Goal: Complete application form

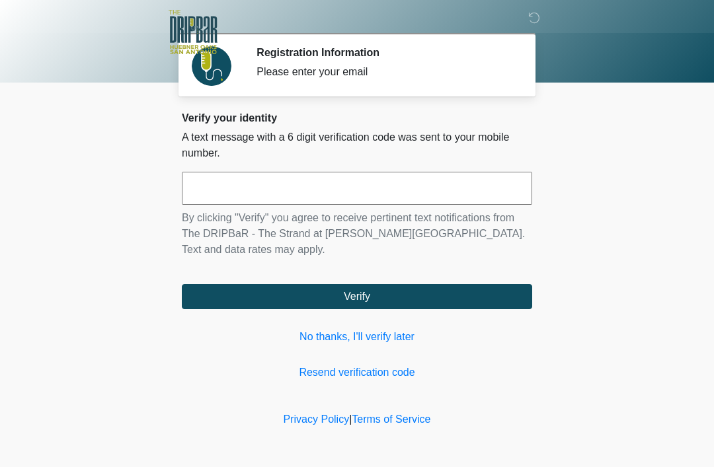
click at [385, 336] on link "No thanks, I'll verify later" at bounding box center [357, 337] width 350 height 16
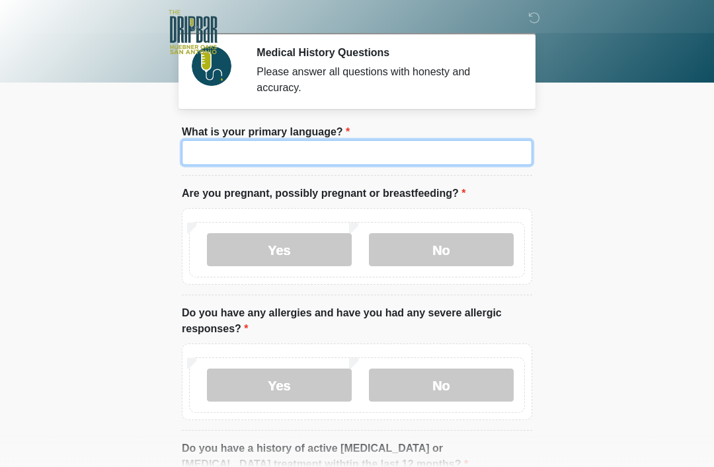
click at [386, 161] on input "What is your primary language?" at bounding box center [357, 152] width 350 height 25
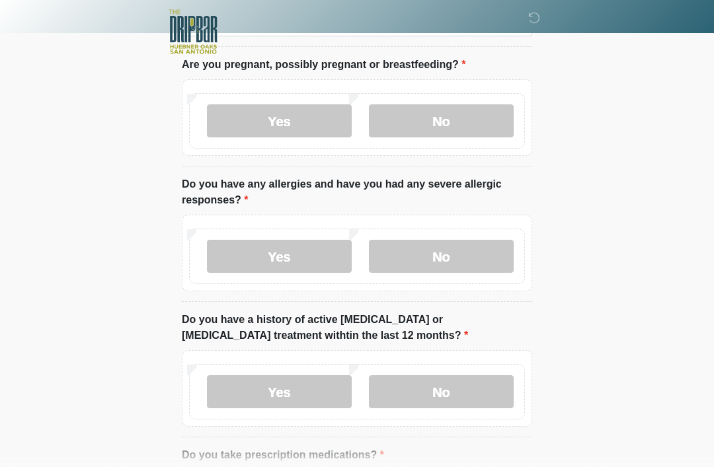
scroll to position [128, 0]
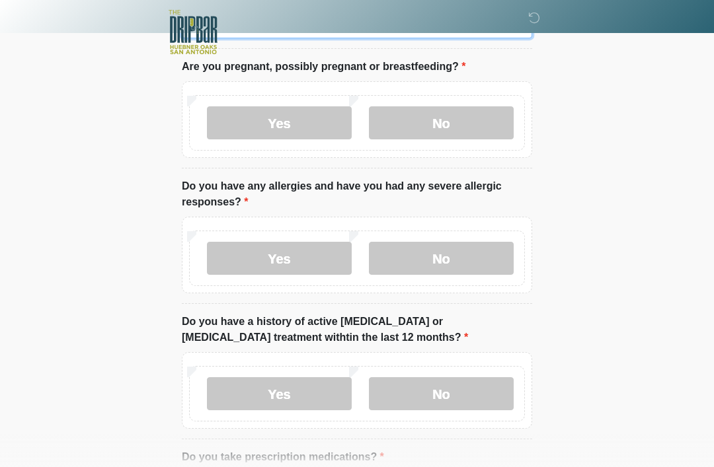
type input "*******"
click at [480, 110] on label "No" at bounding box center [441, 122] width 145 height 33
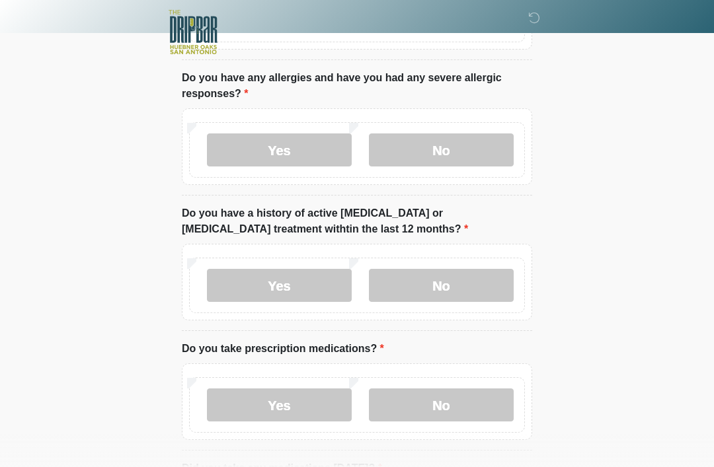
scroll to position [236, 0]
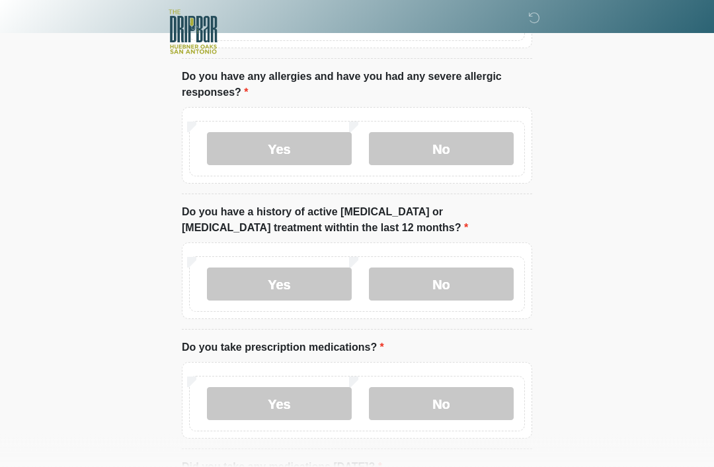
click at [467, 134] on label "No" at bounding box center [441, 149] width 145 height 33
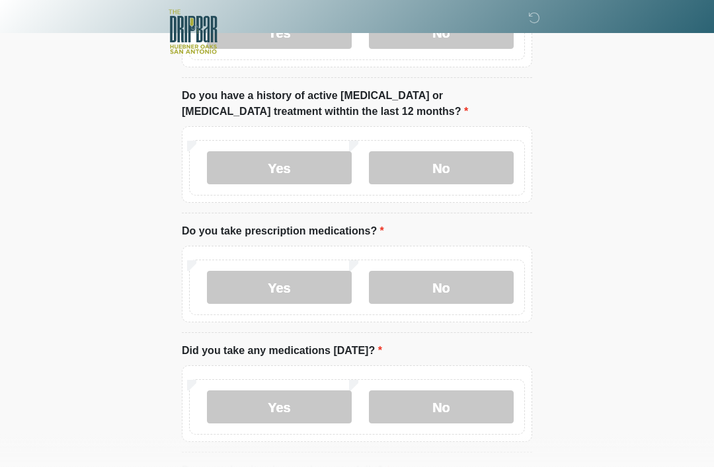
click at [475, 165] on label "No" at bounding box center [441, 168] width 145 height 33
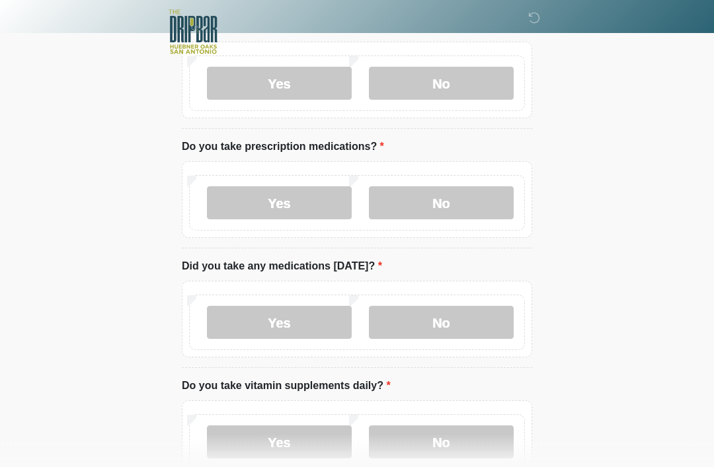
scroll to position [437, 0]
click at [452, 194] on label "No" at bounding box center [441, 202] width 145 height 33
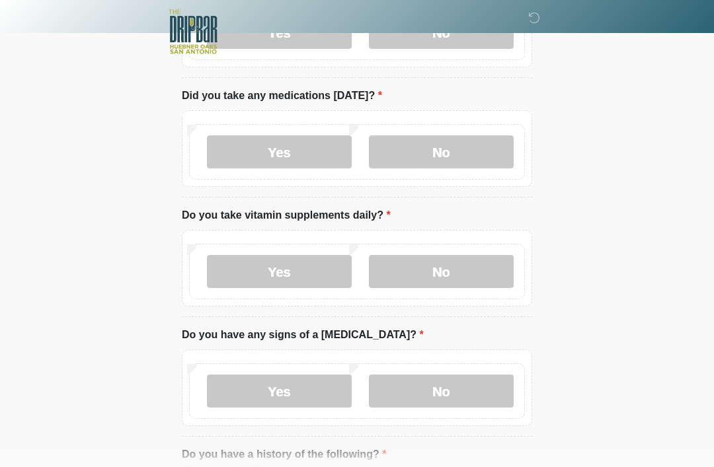
scroll to position [609, 0]
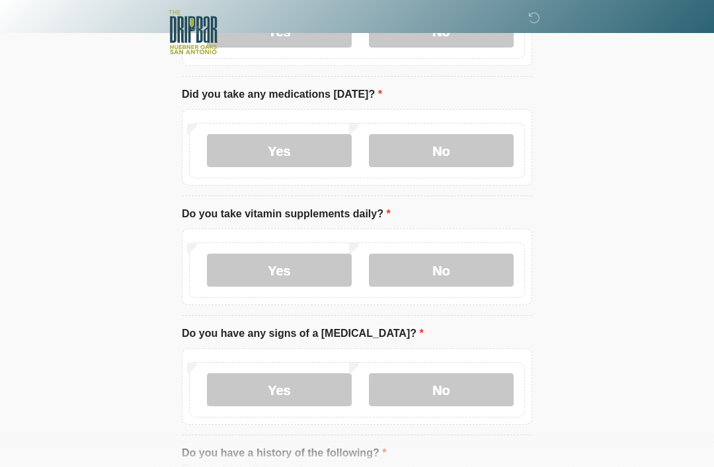
click at [473, 163] on label "No" at bounding box center [441, 150] width 145 height 33
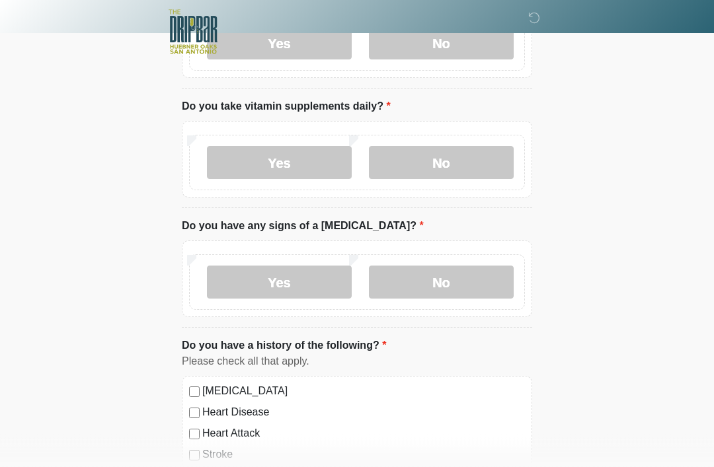
scroll to position [717, 0]
click at [482, 159] on label "No" at bounding box center [441, 162] width 145 height 33
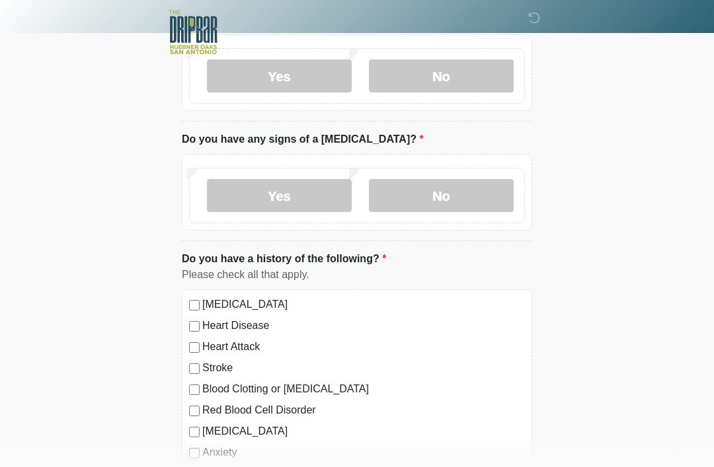
scroll to position [816, 0]
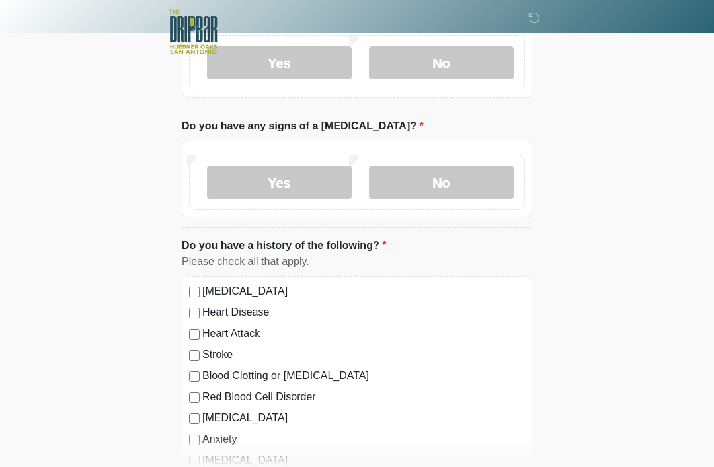
click at [469, 166] on label "No" at bounding box center [441, 182] width 145 height 33
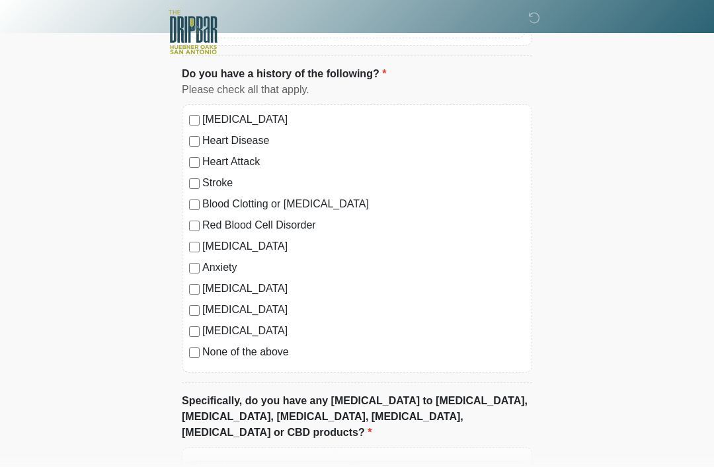
scroll to position [988, 0]
click at [200, 345] on div "None of the above" at bounding box center [357, 353] width 336 height 16
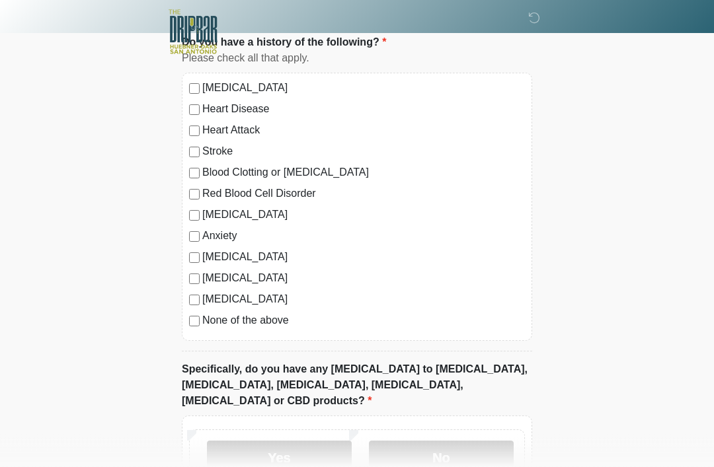
scroll to position [1059, 0]
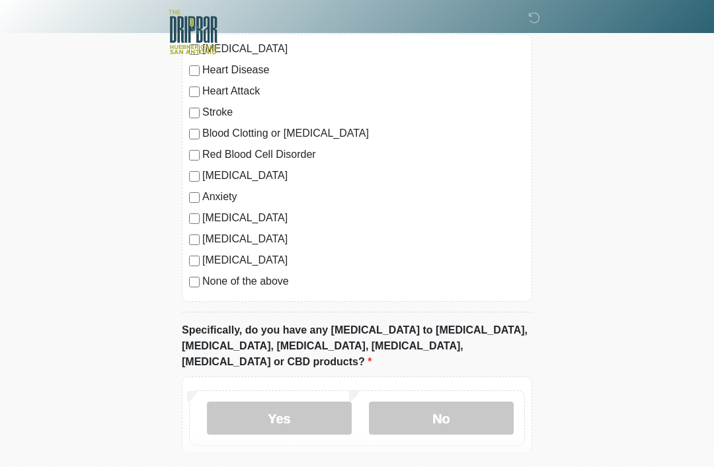
click at [462, 402] on label "No" at bounding box center [441, 418] width 145 height 33
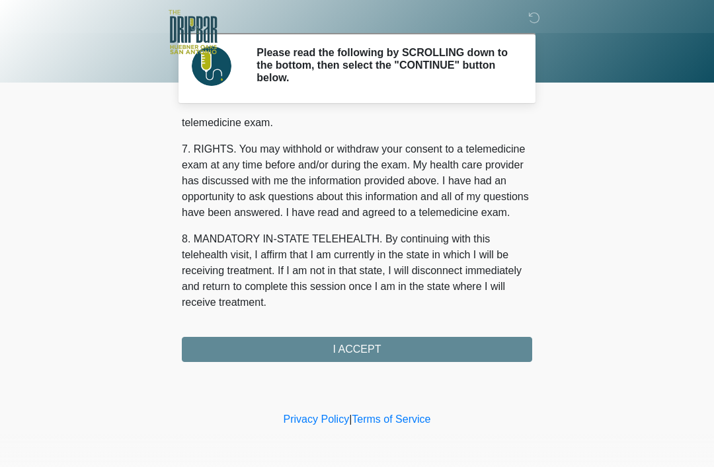
scroll to position [579, 0]
click at [416, 350] on button "I ACCEPT" at bounding box center [357, 349] width 350 height 25
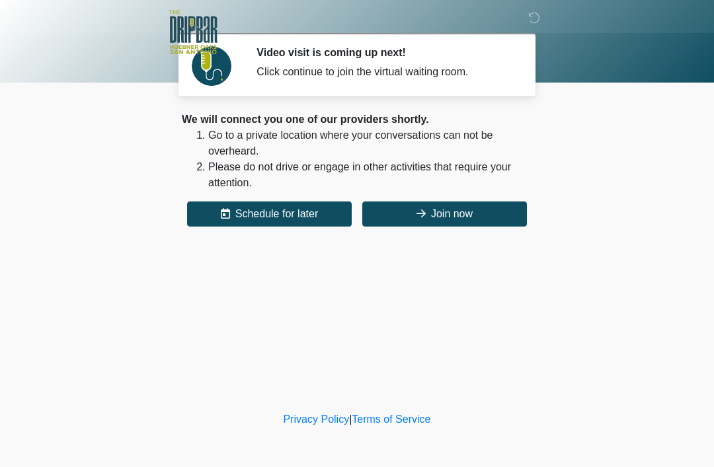
click at [467, 215] on button "Join now" at bounding box center [444, 214] width 165 height 25
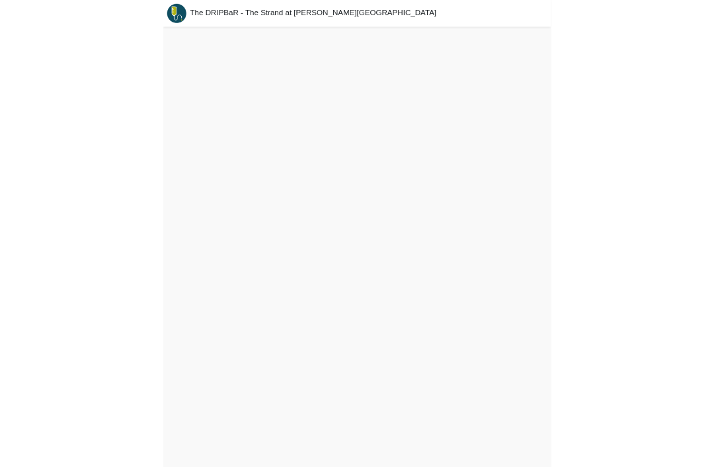
scroll to position [4, 0]
